Goal: Task Accomplishment & Management: Use online tool/utility

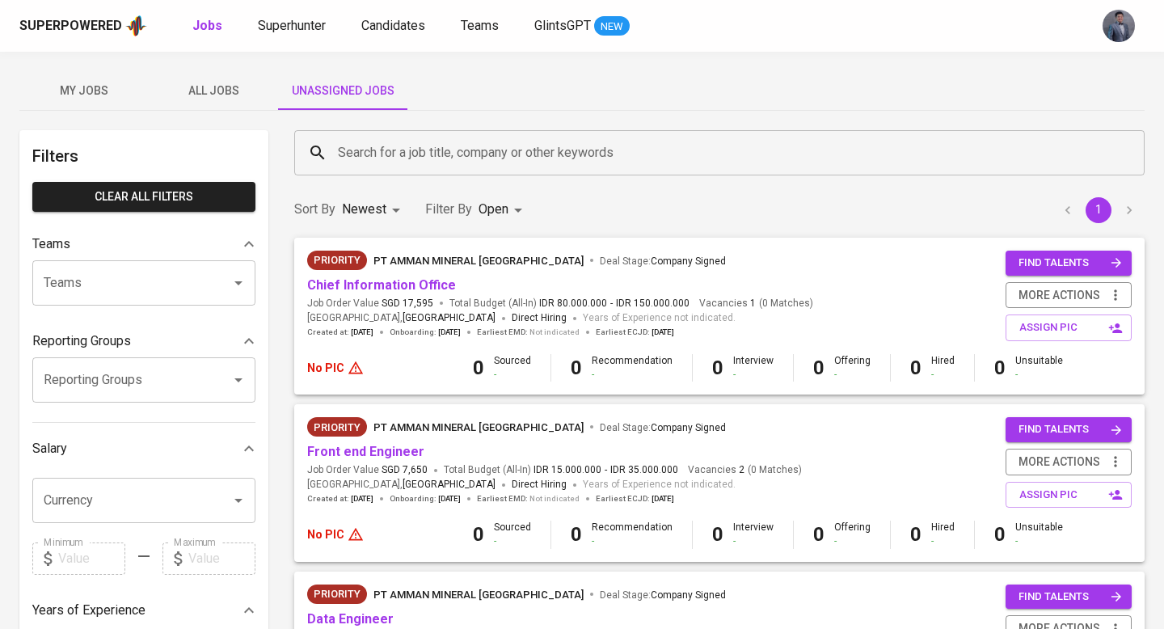
click at [353, 87] on span "Unassigned Jobs" at bounding box center [343, 91] width 110 height 20
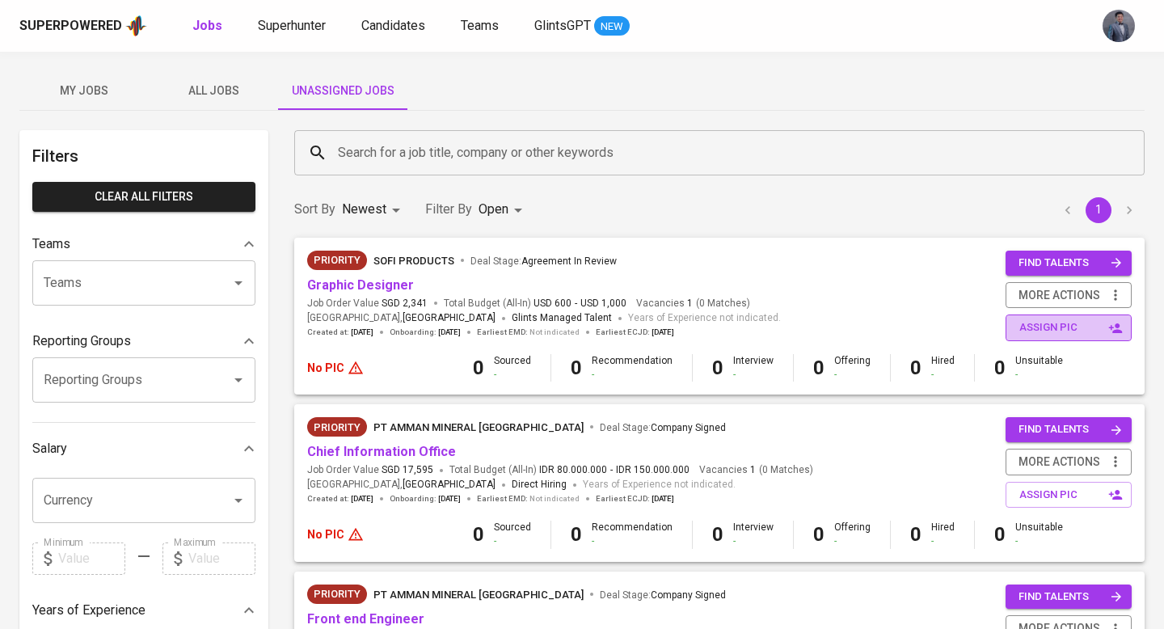
click at [1041, 327] on span "assign pic" at bounding box center [1071, 328] width 102 height 19
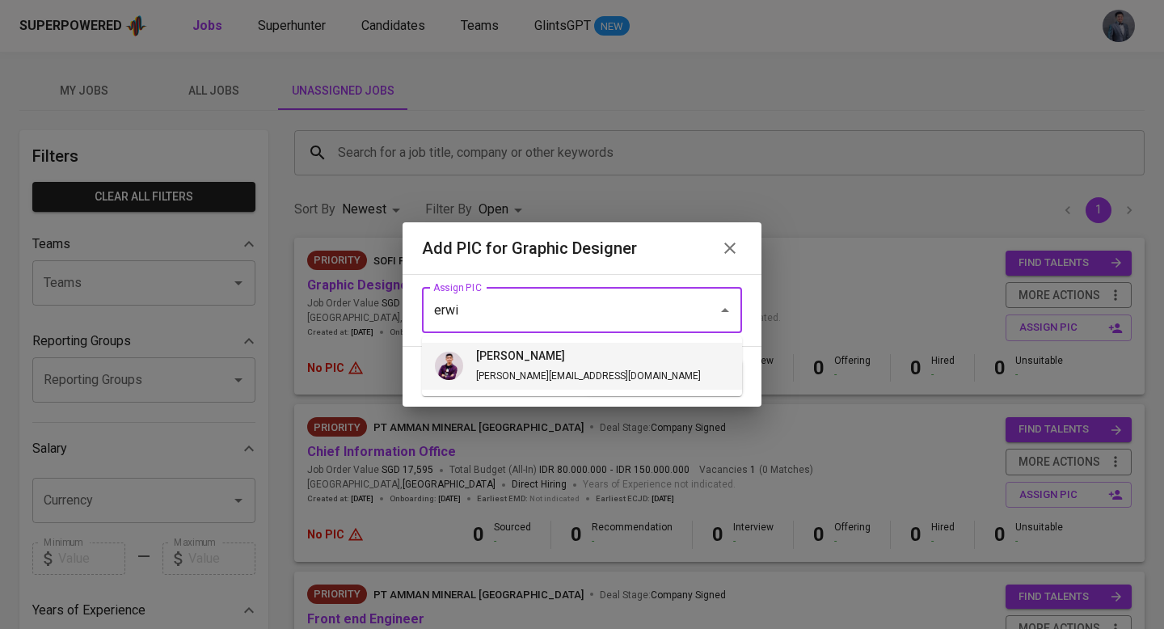
click at [582, 364] on li "erwin erwin@glints.com" at bounding box center [582, 366] width 320 height 47
type input "erwin"
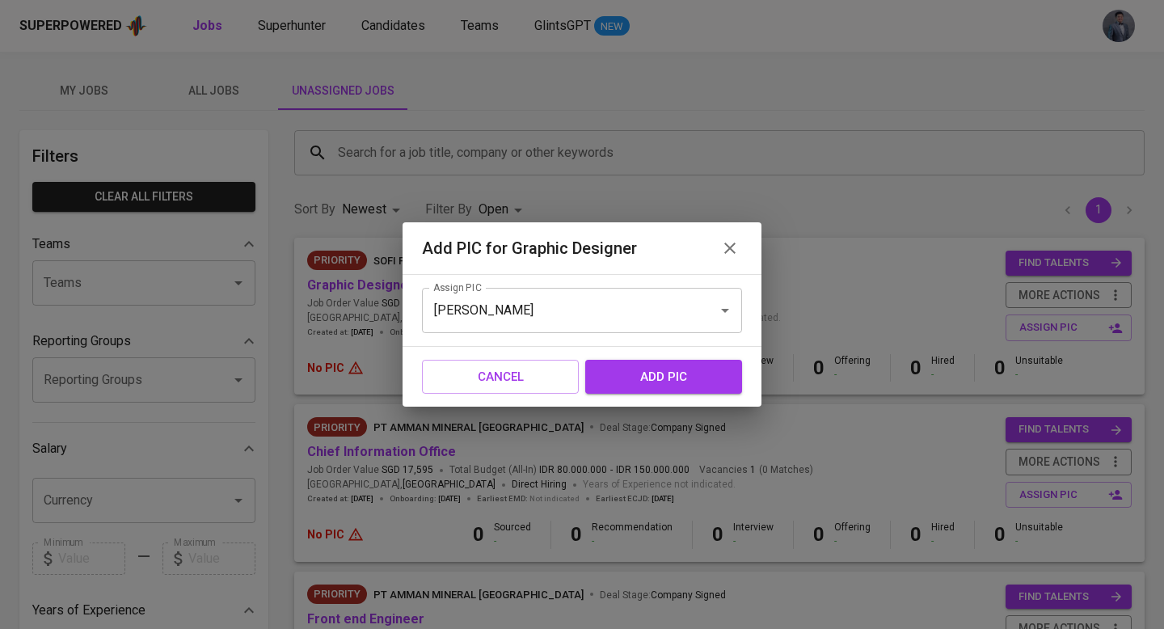
click at [625, 376] on span "add pic" at bounding box center [663, 376] width 121 height 21
